Goal: Information Seeking & Learning: Find specific fact

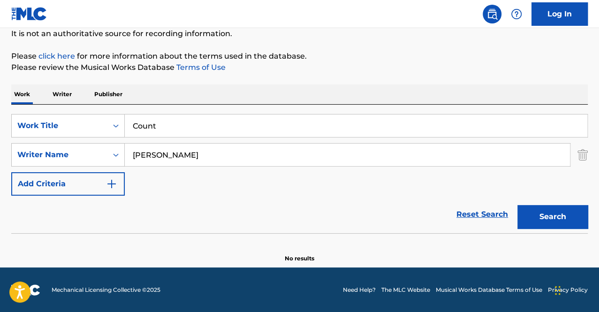
click at [183, 116] on input "Count" at bounding box center [356, 126] width 463 height 23
click at [2, 182] on div "The MLC Public Work Search The accuracy and completeness of The MLC's data is d…" at bounding box center [299, 110] width 599 height 306
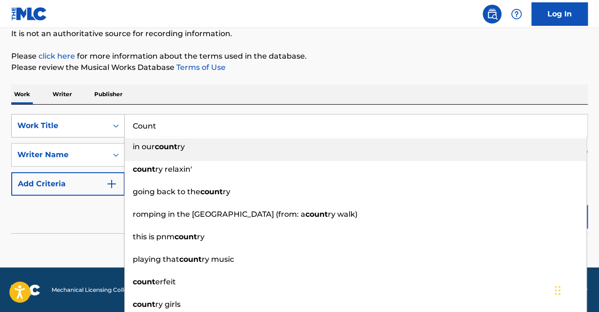
drag, startPoint x: 174, startPoint y: 128, endPoint x: 92, endPoint y: 114, distance: 82.9
click at [92, 114] on div "SearchWithCriteria5799c708-904e-444d-9a62-47ece44e2c92 Work Title Count in our …" at bounding box center [299, 125] width 577 height 23
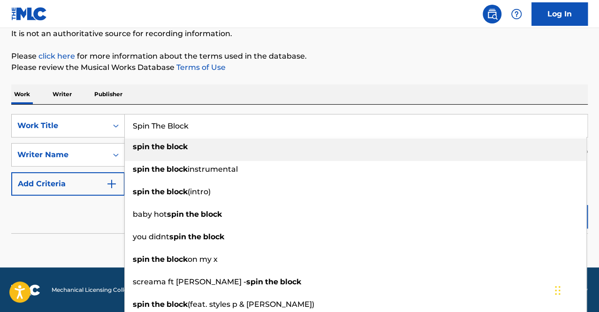
type input "Spin The Block"
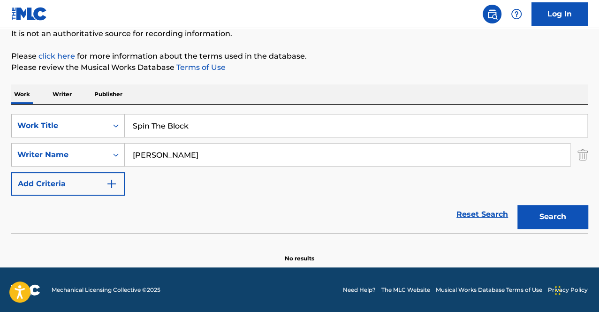
click at [137, 73] on p "Please review the Musical Works Database Terms of Use" at bounding box center [299, 67] width 577 height 11
drag, startPoint x: 181, startPoint y: 157, endPoint x: 130, endPoint y: 157, distance: 50.2
click at [130, 157] on input "[PERSON_NAME]" at bounding box center [347, 155] width 445 height 23
type input "[PERSON_NAME]"
click at [518, 205] on button "Search" at bounding box center [553, 216] width 70 height 23
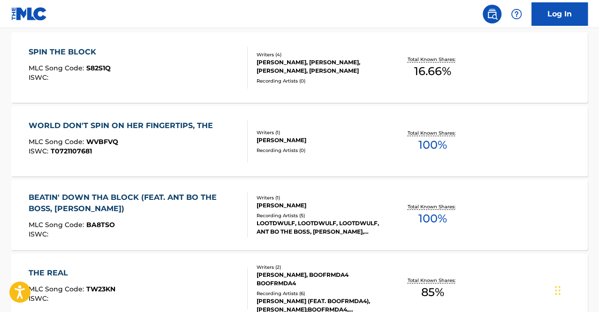
scroll to position [314, 0]
click at [185, 56] on div "SPIN THE BLOCK MLC Song Code : S82S1Q ISWC :" at bounding box center [138, 67] width 219 height 42
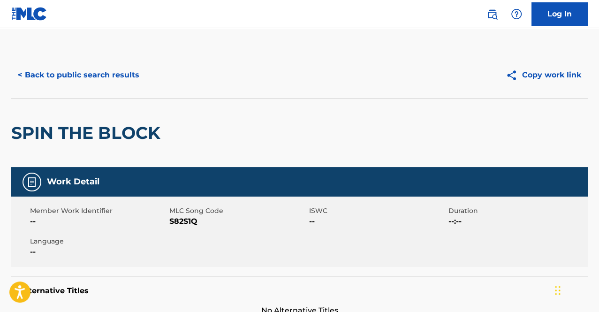
click at [60, 82] on button "< Back to public search results" at bounding box center [78, 74] width 135 height 23
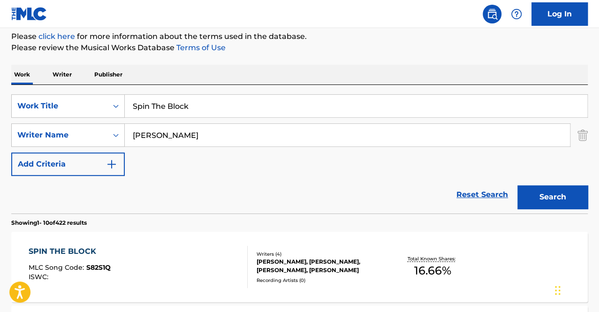
scroll to position [116, 0]
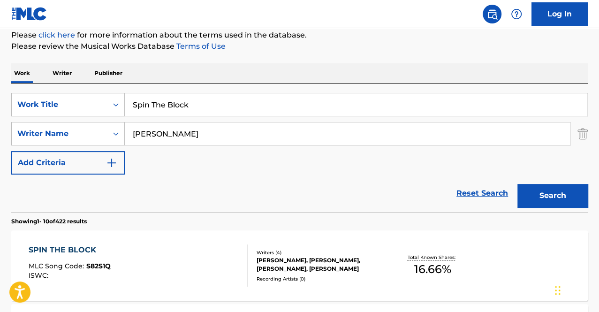
drag, startPoint x: 223, startPoint y: 110, endPoint x: 83, endPoint y: 72, distance: 145.7
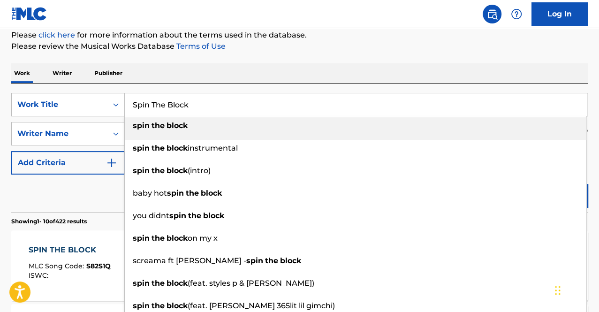
type input "S"
type input "Spin The Block"
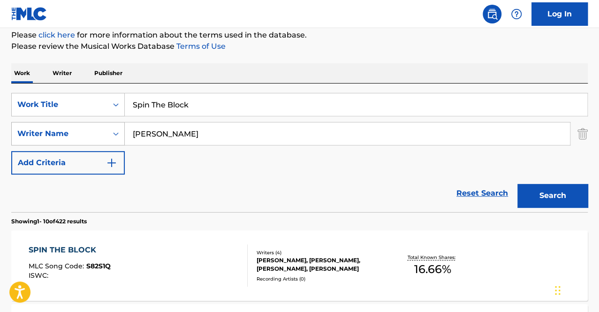
drag, startPoint x: 196, startPoint y: 139, endPoint x: 71, endPoint y: 130, distance: 125.2
click at [71, 130] on div "SearchWithCriteria8c03f2b9-7881-49a3-b550-d4126c911619 Writer Name [PERSON_NAME]" at bounding box center [299, 133] width 577 height 23
type input "[PERSON_NAME]"
click at [518, 184] on button "Search" at bounding box center [553, 195] width 70 height 23
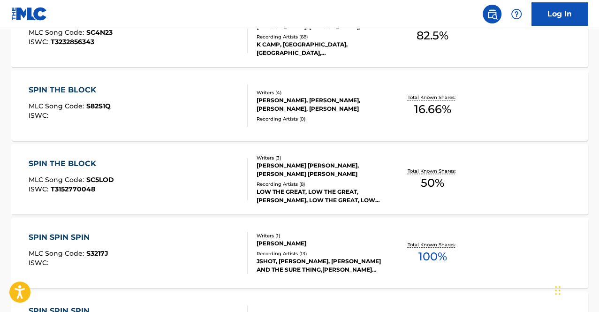
scroll to position [352, 0]
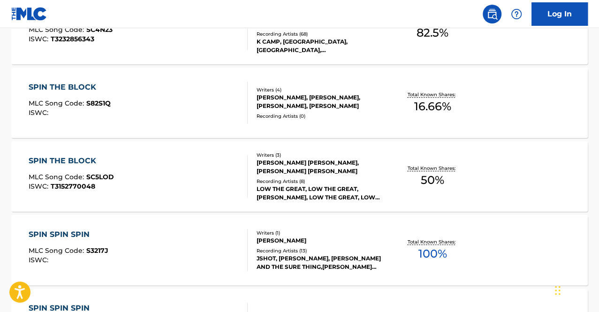
click at [165, 163] on div "SPIN THE BLOCK MLC Song Code : SC5LOD ISWC : T3152770048" at bounding box center [138, 176] width 219 height 42
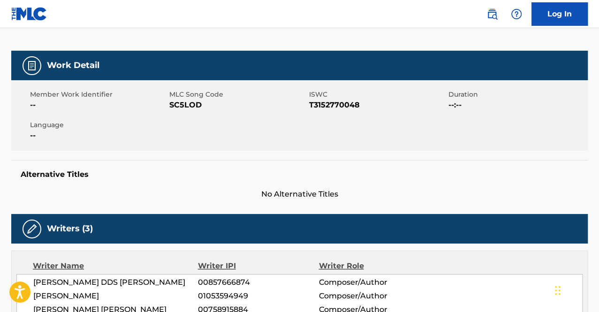
scroll to position [341, 0]
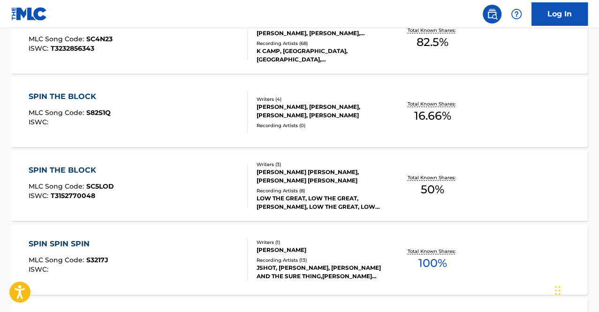
scroll to position [344, 0]
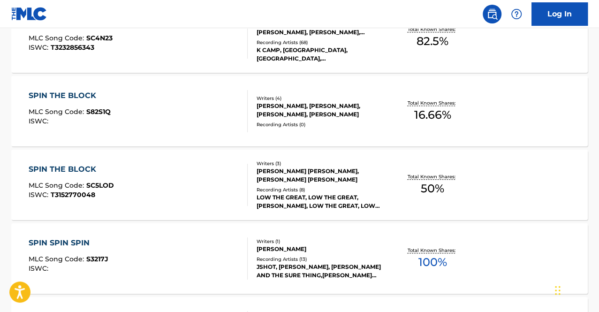
click at [193, 106] on div "SPIN THE BLOCK MLC Song Code : S82S1Q ISWC :" at bounding box center [138, 111] width 219 height 42
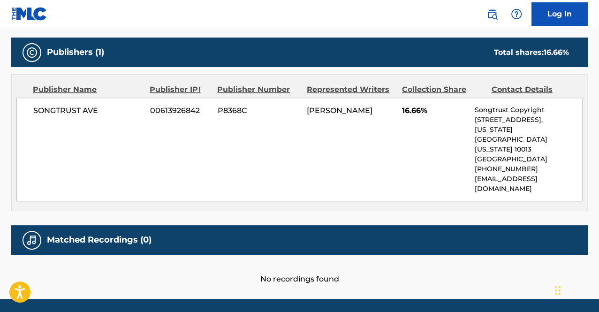
scroll to position [435, 0]
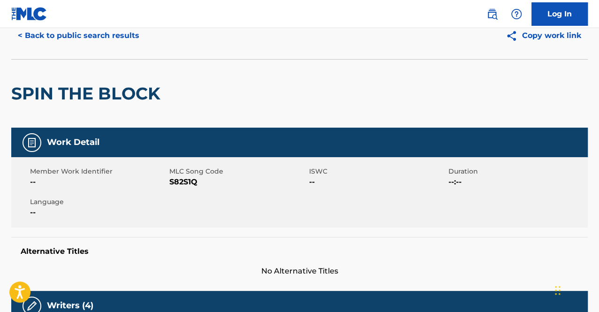
scroll to position [0, 0]
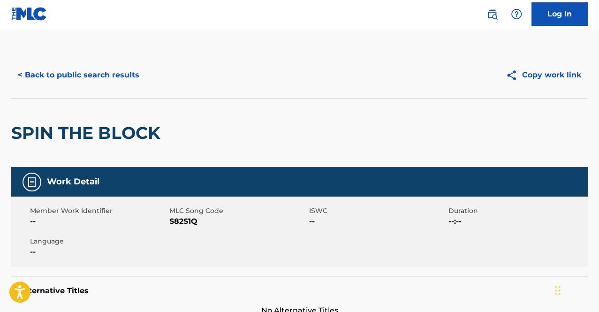
click at [101, 69] on button "< Back to public search results" at bounding box center [78, 74] width 135 height 23
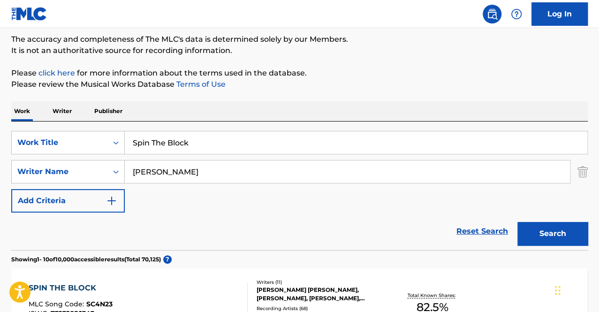
scroll to position [77, 0]
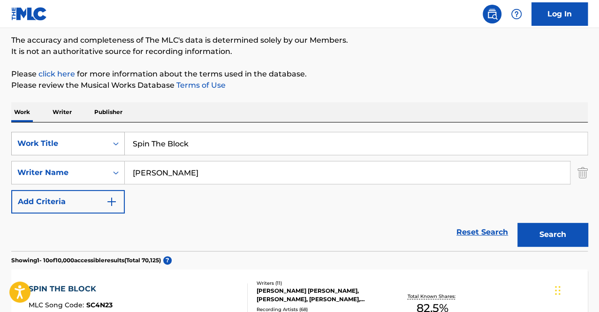
drag, startPoint x: 205, startPoint y: 150, endPoint x: 115, endPoint y: 143, distance: 90.8
click at [115, 143] on div "SearchWithCriteria5799c708-904e-444d-9a62-47ece44e2c92 Work Title Spin The Block" at bounding box center [299, 143] width 577 height 23
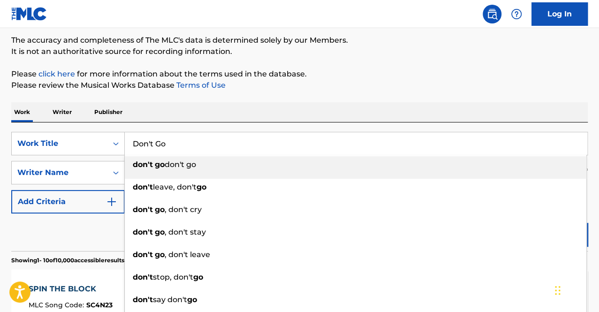
type input "Don't Go"
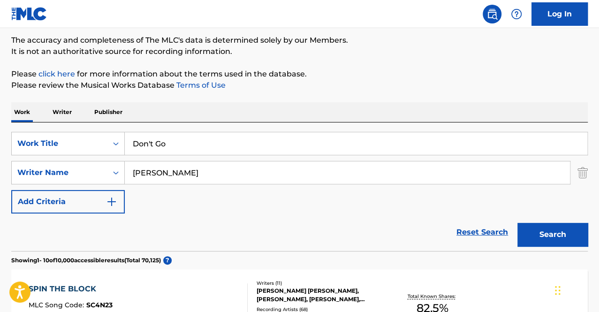
click at [185, 107] on div "Work Writer Publisher" at bounding box center [299, 112] width 577 height 20
drag, startPoint x: 174, startPoint y: 173, endPoint x: 128, endPoint y: 180, distance: 46.0
click at [128, 180] on input "[PERSON_NAME]" at bounding box center [347, 172] width 445 height 23
type input "[PERSON_NAME]"
click at [518, 223] on button "Search" at bounding box center [553, 234] width 70 height 23
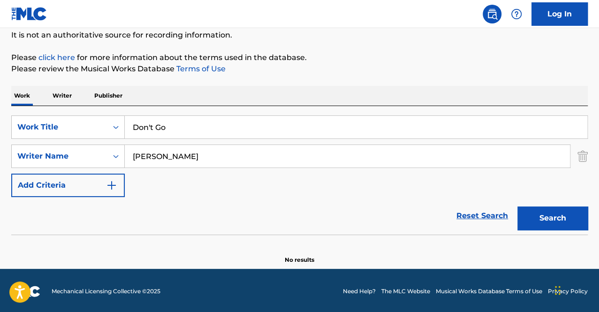
scroll to position [94, 0]
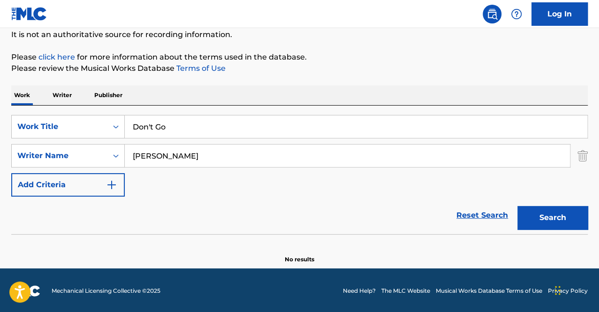
click at [555, 217] on button "Search" at bounding box center [553, 217] width 70 height 23
drag, startPoint x: 196, startPoint y: 117, endPoint x: 103, endPoint y: 122, distance: 92.6
click at [103, 122] on div "SearchWithCriteria5799c708-904e-444d-9a62-47ece44e2c92 Work Title Don't Go" at bounding box center [299, 126] width 577 height 23
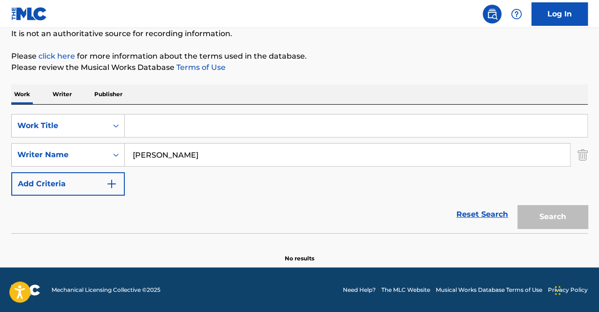
scroll to position [94, 0]
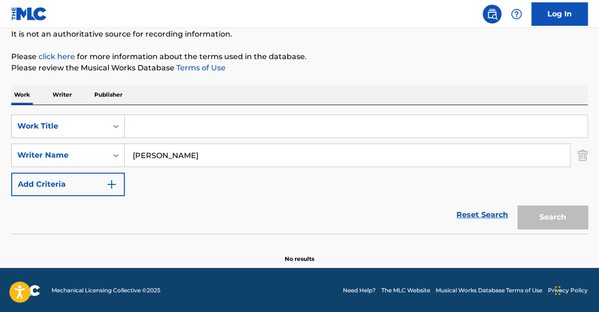
click at [160, 149] on input "[PERSON_NAME]" at bounding box center [347, 155] width 445 height 23
drag, startPoint x: 193, startPoint y: 149, endPoint x: 156, endPoint y: 156, distance: 38.3
click at [156, 156] on input "[PERSON_NAME]" at bounding box center [347, 155] width 445 height 23
type input "[PERSON_NAME]"
click at [158, 134] on input "Search Form" at bounding box center [356, 126] width 463 height 23
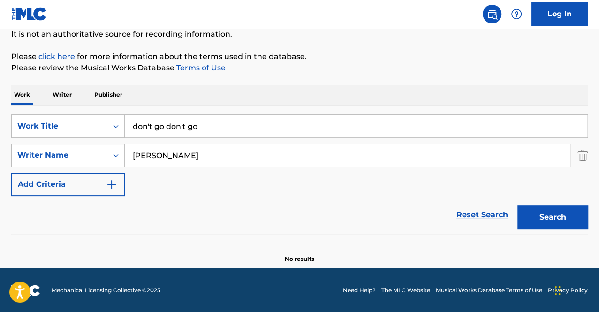
click at [78, 233] on div "Reset Search Search" at bounding box center [299, 215] width 577 height 38
drag, startPoint x: 219, startPoint y: 130, endPoint x: 165, endPoint y: 128, distance: 54.0
click at [165, 128] on input "don't go don't go" at bounding box center [356, 126] width 463 height 23
drag, startPoint x: 197, startPoint y: 125, endPoint x: 165, endPoint y: 127, distance: 31.5
click at [165, 127] on input "don't go don't go" at bounding box center [356, 126] width 463 height 23
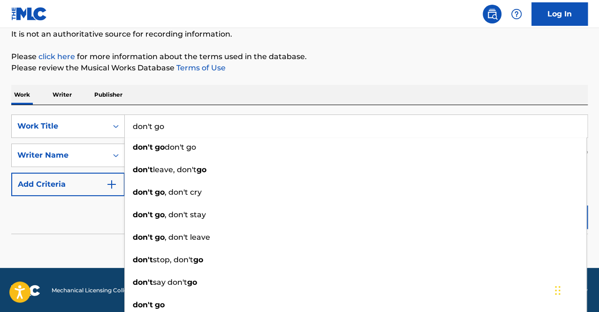
type input "don't go"
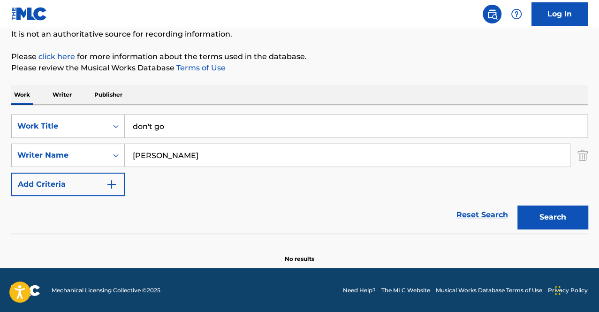
click at [86, 228] on div "Reset Search Search" at bounding box center [299, 215] width 577 height 38
click at [573, 216] on button "Search" at bounding box center [553, 217] width 70 height 23
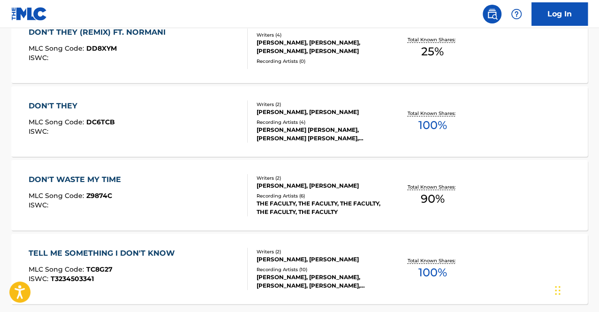
scroll to position [325, 0]
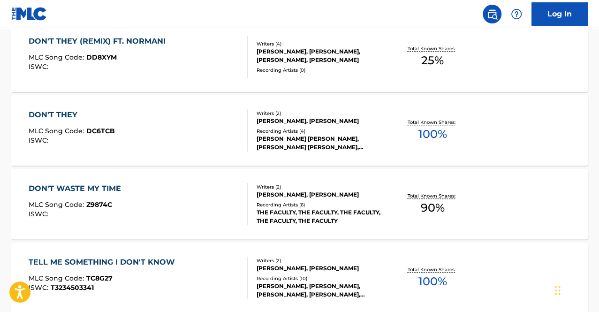
click at [125, 117] on div "DON'T THEY MLC Song Code : DC6TCB ISWC :" at bounding box center [138, 130] width 219 height 42
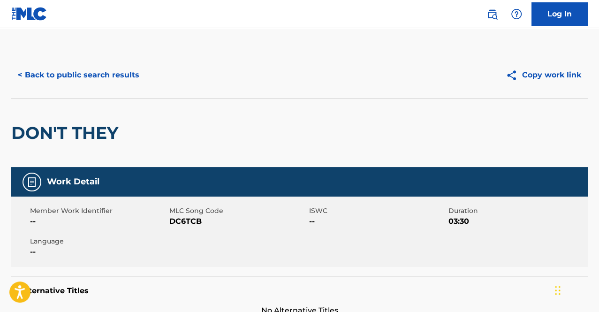
click at [116, 79] on button "< Back to public search results" at bounding box center [78, 74] width 135 height 23
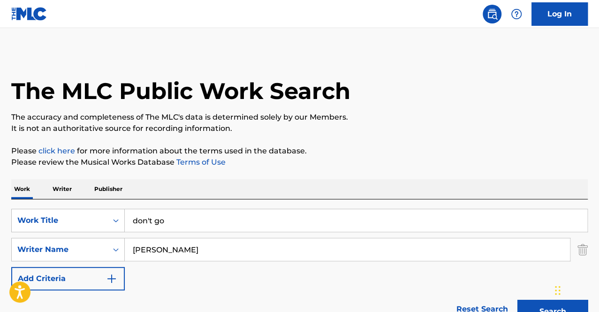
scroll to position [378, 0]
